Goal: Task Accomplishment & Management: Complete application form

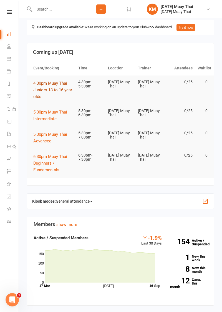
click at [52, 90] on span "4:30pm Muay Thai Juniors 13 to 16 year olds" at bounding box center [52, 90] width 39 height 18
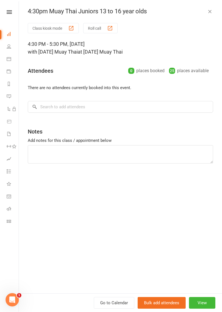
click at [108, 31] on div "button" at bounding box center [110, 28] width 6 height 6
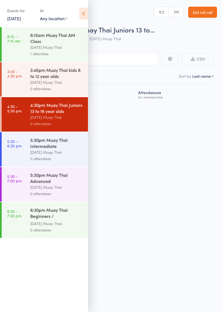
click at [85, 11] on icon at bounding box center [83, 14] width 9 height 12
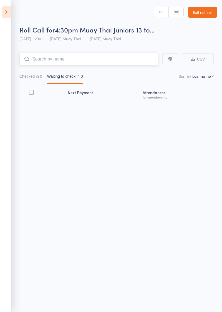
click at [89, 57] on input "search" at bounding box center [88, 59] width 139 height 13
type input "Leyten"
click at [146, 72] on link "Drop in" at bounding box center [144, 71] width 18 height 9
click at [148, 75] on nav "Checked in 0 Waiting to check in 0" at bounding box center [116, 77] width 199 height 13
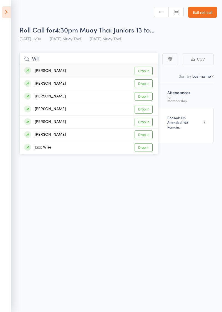
type input "Will"
click at [144, 85] on link "Drop in" at bounding box center [144, 83] width 18 height 9
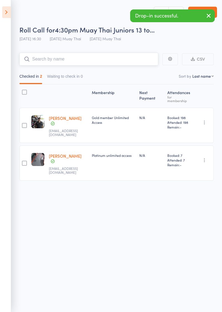
click at [47, 58] on input "search" at bounding box center [88, 59] width 139 height 13
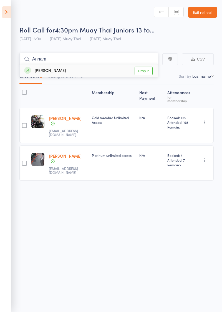
type input "Annam"
click at [147, 71] on link "Drop in" at bounding box center [144, 71] width 18 height 9
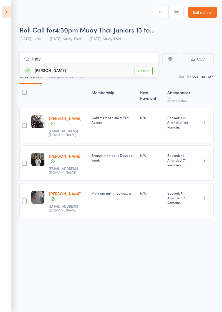
type input "Indy"
click at [144, 72] on link "Drop in" at bounding box center [144, 71] width 18 height 9
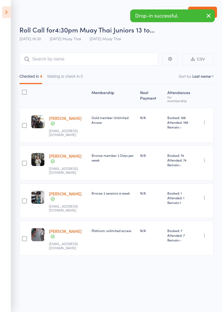
click at [208, 16] on icon "button" at bounding box center [208, 15] width 7 height 7
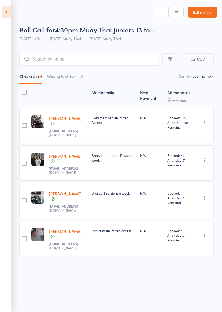
click at [205, 11] on link "Exit roll call" at bounding box center [202, 12] width 29 height 11
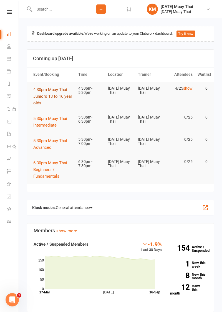
click at [45, 97] on span "4:30pm Muay Thai Juniors 13 to 16 year olds" at bounding box center [52, 96] width 39 height 18
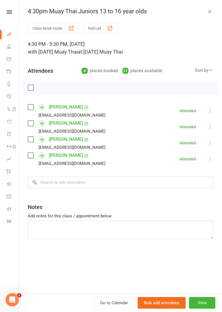
click at [45, 29] on button "Class kiosk mode" at bounding box center [53, 28] width 51 height 10
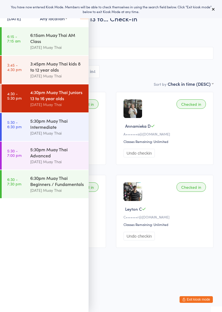
click at [20, 72] on link "3:45 - 4:30 pm 3:45pm Muay Thai kids 8 to 12 year olds Karma Muay Thai" at bounding box center [45, 70] width 87 height 28
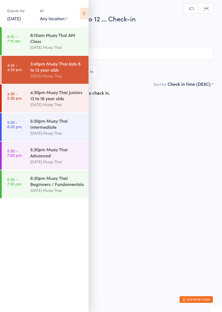
click at [83, 14] on icon at bounding box center [84, 14] width 9 height 12
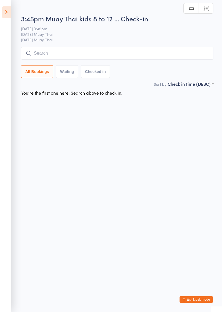
click at [90, 55] on input "search" at bounding box center [117, 53] width 192 height 13
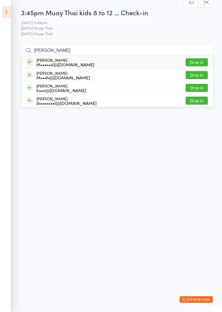
type input "Mitchell"
click at [197, 64] on button "Drop in" at bounding box center [197, 62] width 22 height 8
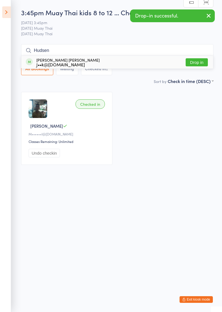
type input "Hudsen"
click at [195, 64] on button "Drop in" at bounding box center [197, 62] width 22 height 8
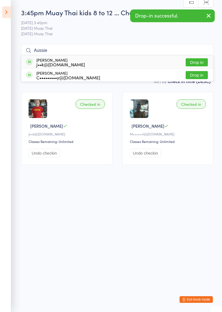
type input "Aussie"
click at [199, 63] on button "Drop in" at bounding box center [197, 62] width 22 height 8
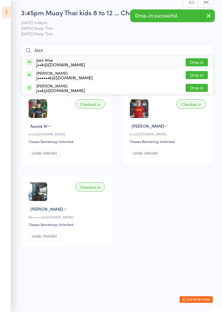
type input "Jaxx"
click at [202, 62] on button "Drop in" at bounding box center [197, 62] width 22 height 8
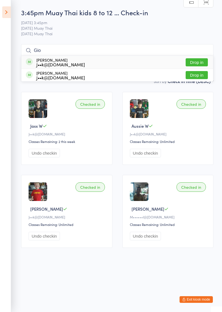
type input "Gio"
click at [199, 63] on button "Drop in" at bounding box center [197, 62] width 22 height 8
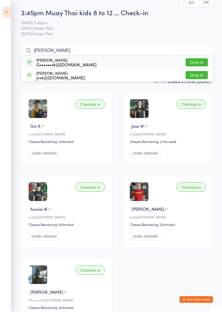
type input "Georgi"
click at [198, 76] on button "Drop in" at bounding box center [197, 75] width 22 height 8
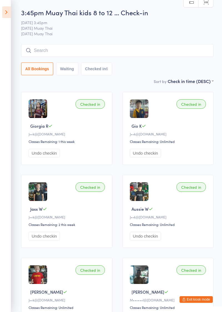
click at [77, 50] on input "search" at bounding box center [117, 50] width 192 height 13
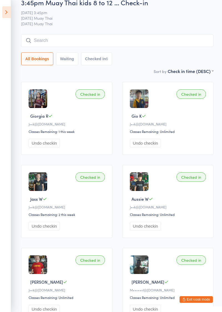
scroll to position [44, 0]
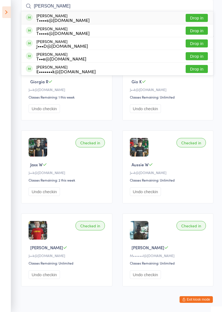
type input "Travis"
click at [200, 32] on button "Drop in" at bounding box center [197, 31] width 22 height 8
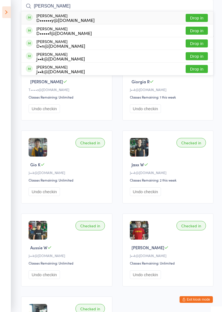
type input "Daniel"
click at [199, 58] on button "Drop in" at bounding box center [197, 56] width 22 height 8
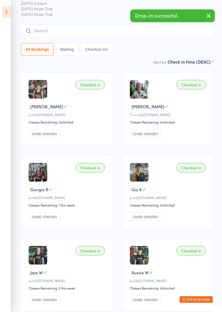
scroll to position [0, 0]
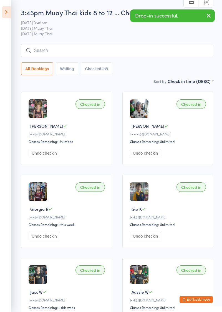
click at [5, 15] on icon at bounding box center [6, 12] width 9 height 12
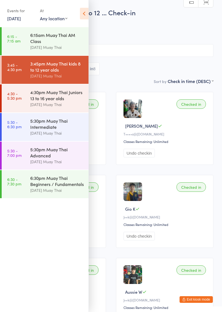
click at [83, 17] on icon at bounding box center [84, 14] width 9 height 12
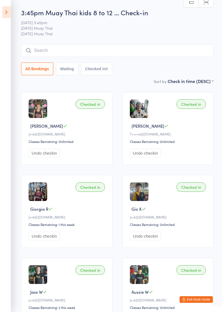
click at [195, 297] on button "Exit kiosk mode" at bounding box center [195, 299] width 33 height 7
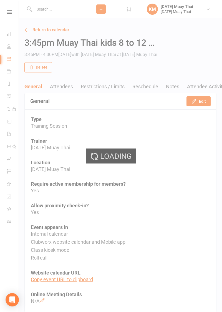
click at [99, 10] on div "Loading" at bounding box center [111, 156] width 222 height 312
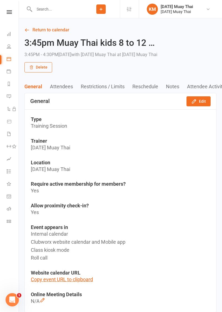
click at [102, 9] on icon at bounding box center [100, 9] width 5 height 5
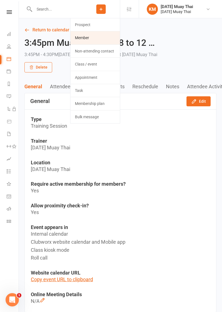
click at [87, 36] on link "Member" at bounding box center [94, 37] width 49 height 13
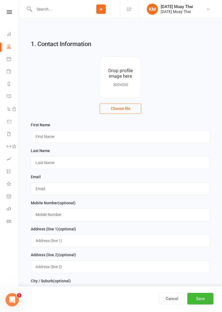
click at [114, 70] on input "file" at bounding box center [120, 77] width 41 height 41
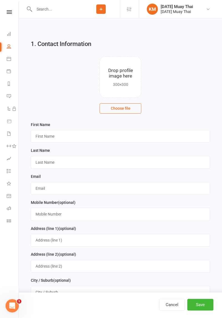
type input "C:\fakepath\17580045272145862203925175458094.jpg"
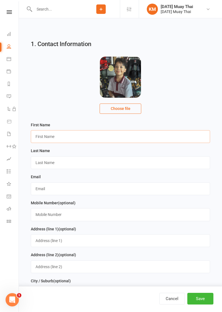
click at [63, 134] on input "text" at bounding box center [120, 136] width 179 height 13
type input "Qualyn"
click at [61, 163] on input "text" at bounding box center [120, 162] width 179 height 13
type input "Marino"
click at [64, 190] on input "text" at bounding box center [120, 188] width 179 height 13
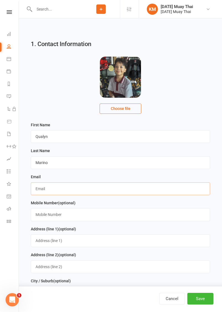
type input "Jack@gmail.com"
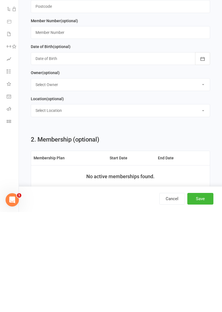
scroll to position [239, 0]
click at [127, 300] on button "+ Add membership" at bounding box center [121, 298] width 174 height 12
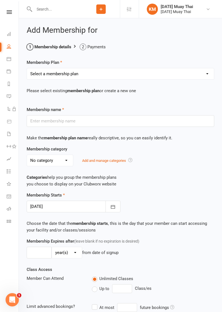
click at [99, 76] on select "Select a membership plan Create new Membership Plan Gold member Unlimited Acces…" at bounding box center [120, 73] width 187 height 11
select select "5"
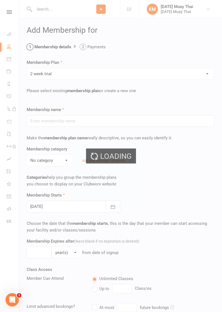
type input "2 week triaI"
select select "3"
type input "2"
select select "1"
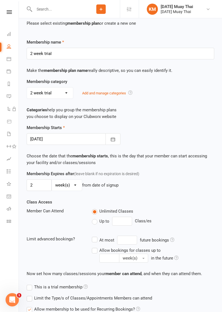
scroll to position [109, 0]
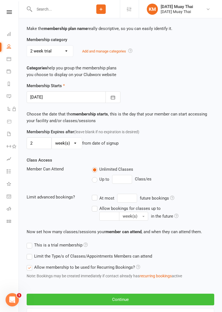
click at [124, 299] on button "Continue" at bounding box center [121, 299] width 188 height 12
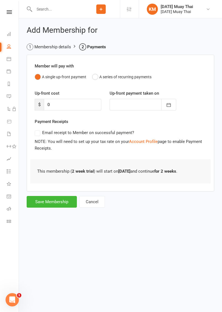
scroll to position [0, 0]
click at [54, 202] on button "Save Membership" at bounding box center [52, 202] width 50 height 12
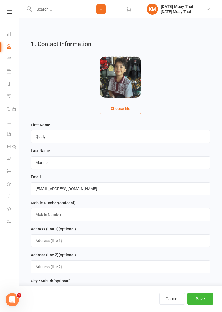
scroll to position [410, 0]
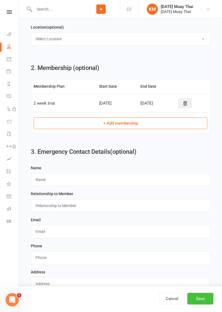
click at [203, 304] on button "Save" at bounding box center [200, 299] width 26 height 12
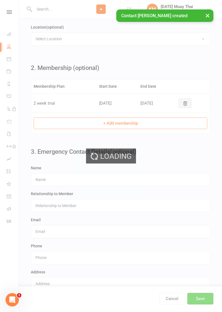
scroll to position [0, 0]
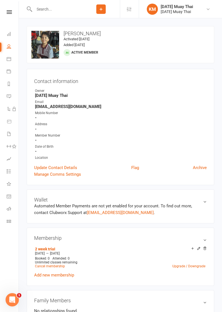
click at [99, 8] on icon at bounding box center [100, 9] width 5 height 5
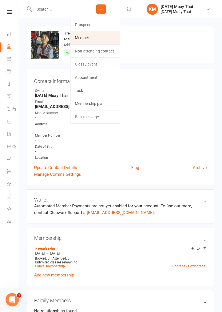
click at [88, 37] on link "Member" at bounding box center [94, 37] width 49 height 13
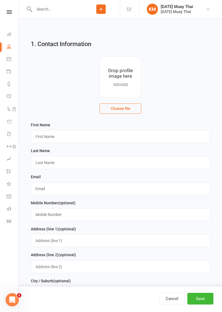
click at [122, 79] on input "file" at bounding box center [120, 77] width 41 height 41
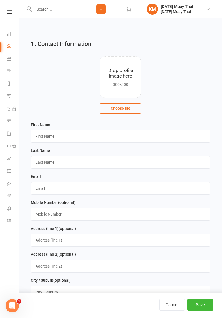
type input "C:\fakepath\1758004613018890983064777462626.jpg"
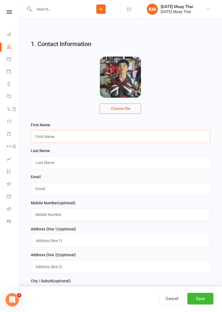
click at [67, 134] on input "text" at bounding box center [120, 136] width 179 height 13
type input "Cruze"
click at [60, 165] on input "text" at bounding box center [120, 162] width 179 height 13
type input "Marino"
click at [59, 190] on input "text" at bounding box center [120, 188] width 179 height 13
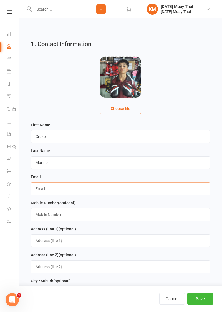
type input "Jack@gmail.com"
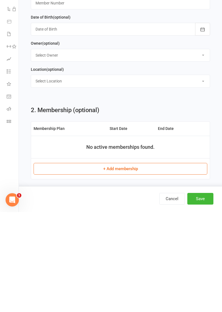
click at [125, 270] on button "+ Add membership" at bounding box center [121, 269] width 174 height 12
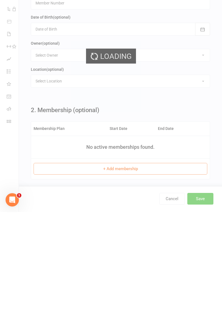
scroll to position [268, 0]
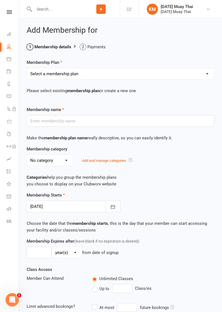
click at [85, 73] on select "Select a membership plan Create new Membership Plan Gold member Unlimited Acces…" at bounding box center [120, 73] width 187 height 11
select select "5"
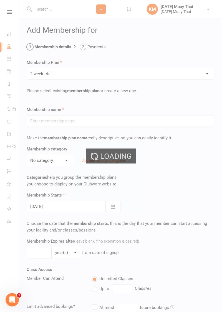
type input "2 week triaI"
select select "3"
type input "2"
select select "1"
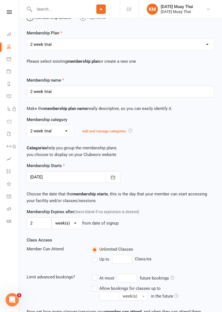
scroll to position [109, 0]
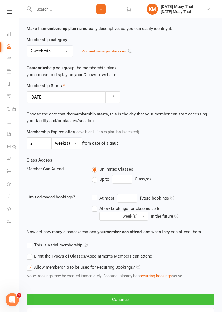
click at [128, 298] on button "Continue" at bounding box center [121, 299] width 188 height 12
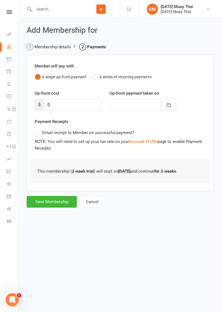
scroll to position [0, 0]
click at [55, 202] on button "Save Membership" at bounding box center [52, 202] width 50 height 12
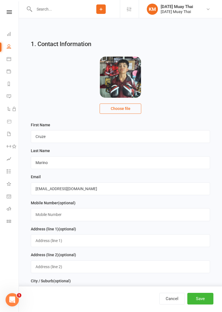
scroll to position [410, 0]
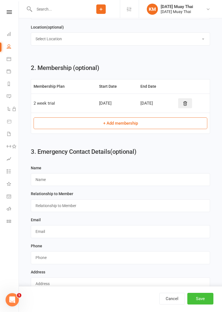
click at [202, 304] on button "Save" at bounding box center [200, 299] width 26 height 12
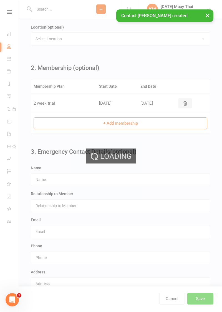
scroll to position [0, 0]
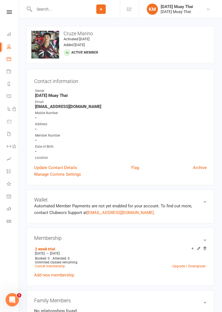
click at [8, 60] on icon at bounding box center [9, 59] width 4 height 4
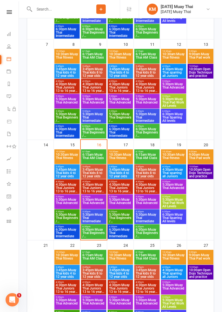
scroll to position [184, 0]
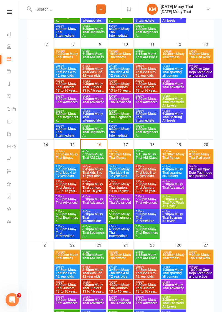
click at [88, 188] on span "4:30pm Muay Thai Juniors 13 to 16 year olds" at bounding box center [93, 188] width 23 height 10
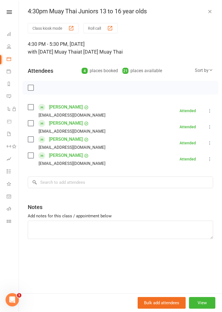
click at [41, 27] on button "Class kiosk mode" at bounding box center [53, 28] width 51 height 10
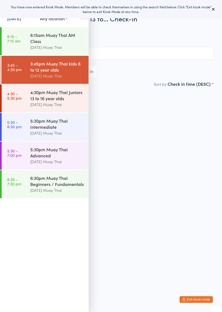
click at [84, 19] on icon at bounding box center [84, 14] width 9 height 12
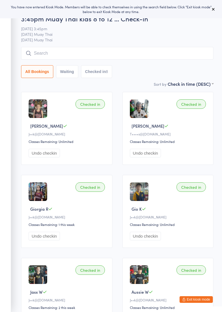
click at [38, 52] on input "search" at bounding box center [117, 53] width 192 height 13
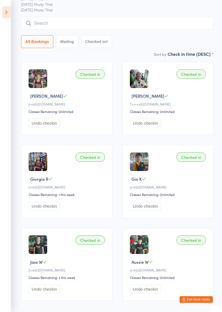
scroll to position [47, 0]
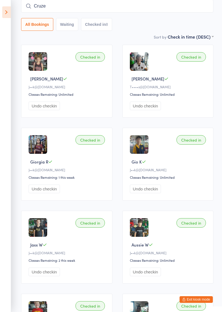
type input "Cruze"
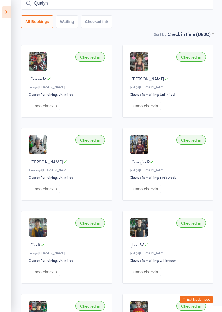
type input "Qualyn"
